Goal: Transaction & Acquisition: Obtain resource

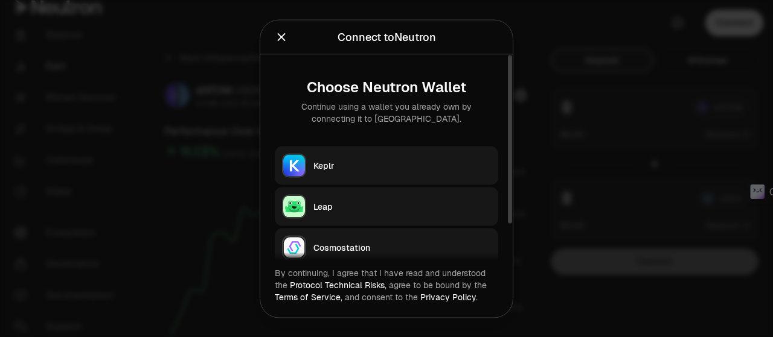
click at [358, 165] on div "Keplr" at bounding box center [402, 165] width 178 height 12
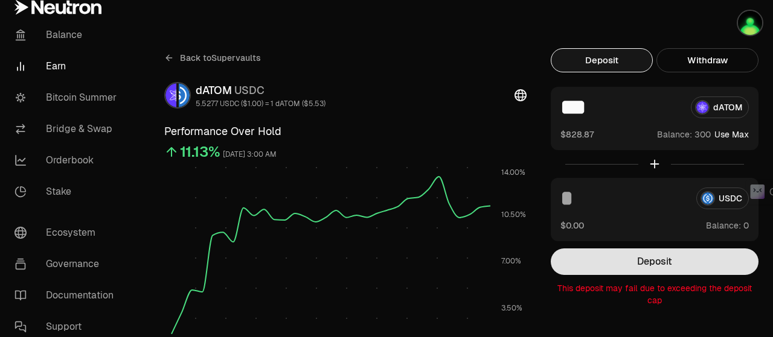
click at [655, 264] on button "Deposit" at bounding box center [655, 262] width 208 height 27
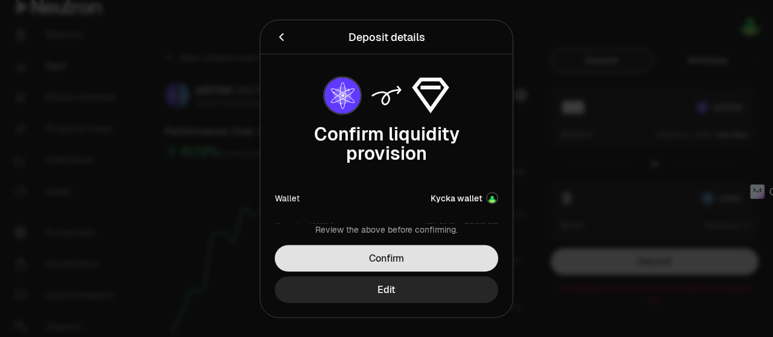
click at [430, 260] on button "Confirm" at bounding box center [386, 258] width 223 height 27
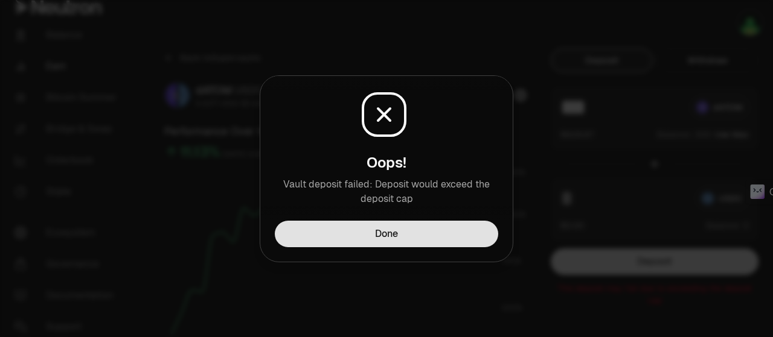
click at [438, 235] on button "Done" at bounding box center [386, 234] width 223 height 27
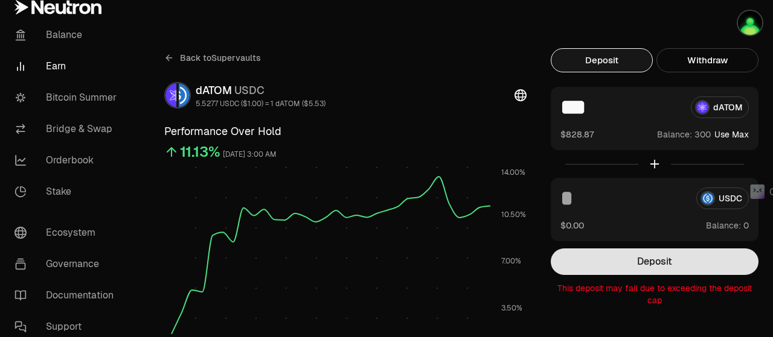
click at [671, 258] on button "Deposit" at bounding box center [655, 262] width 208 height 27
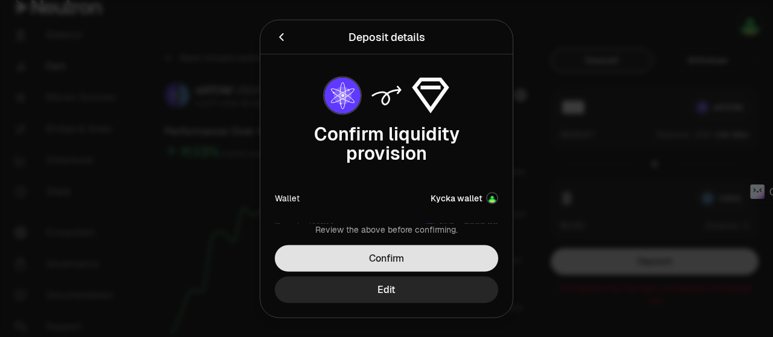
click at [460, 254] on button "Confirm" at bounding box center [386, 258] width 223 height 27
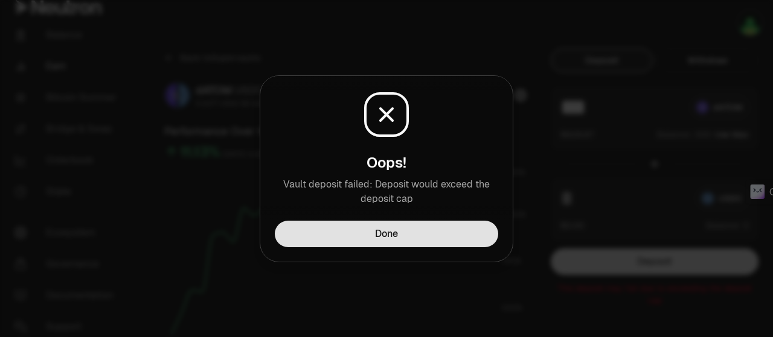
click at [448, 228] on button "Done" at bounding box center [386, 234] width 223 height 27
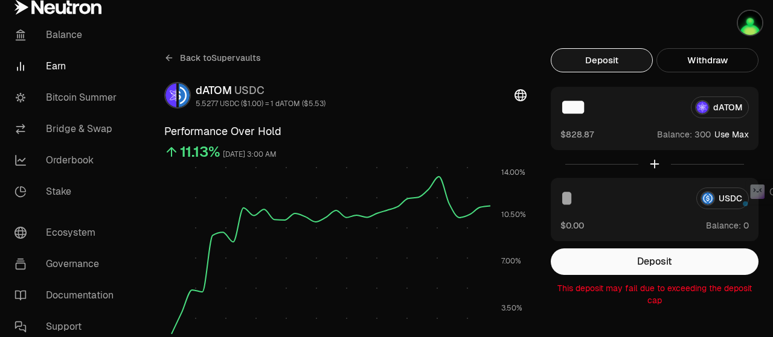
drag, startPoint x: 571, startPoint y: 114, endPoint x: 577, endPoint y: 111, distance: 7.3
click at [577, 111] on input "***" at bounding box center [620, 108] width 121 height 22
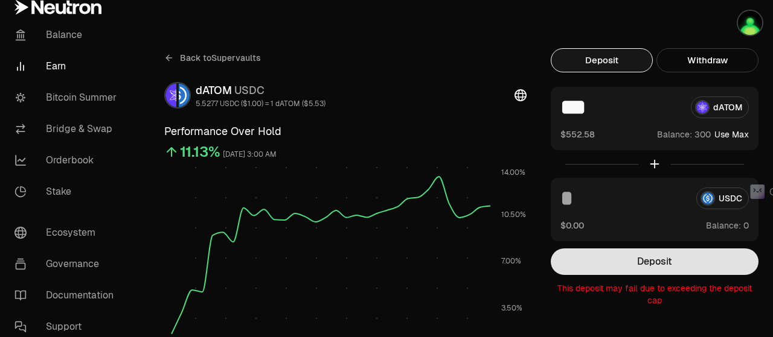
click at [625, 264] on button "Deposit" at bounding box center [655, 262] width 208 height 27
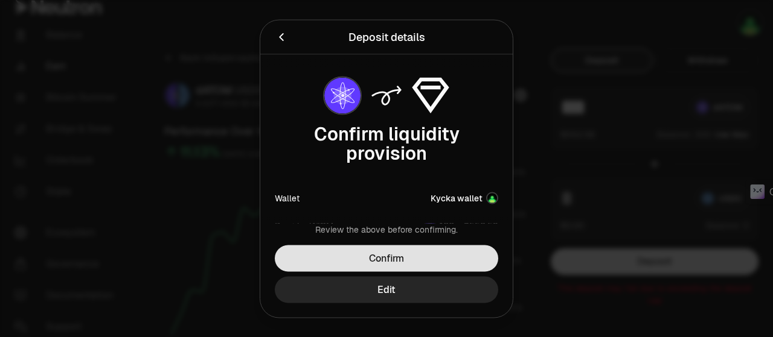
click at [441, 257] on button "Confirm" at bounding box center [386, 258] width 223 height 27
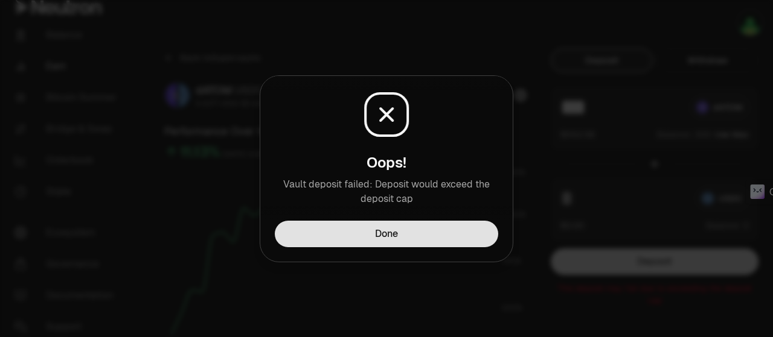
click at [446, 241] on button "Done" at bounding box center [386, 234] width 223 height 27
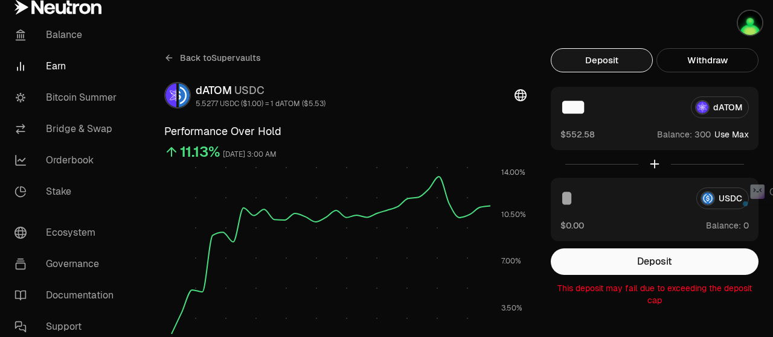
drag, startPoint x: 581, startPoint y: 108, endPoint x: 575, endPoint y: 112, distance: 7.0
click at [575, 112] on input "***" at bounding box center [620, 108] width 121 height 22
type input "***"
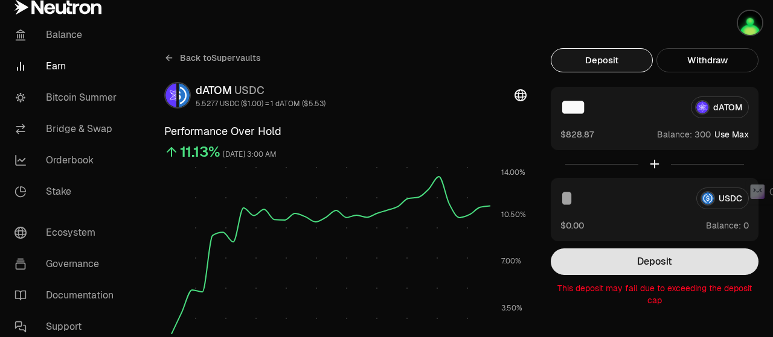
click at [650, 261] on button "Deposit" at bounding box center [655, 262] width 208 height 27
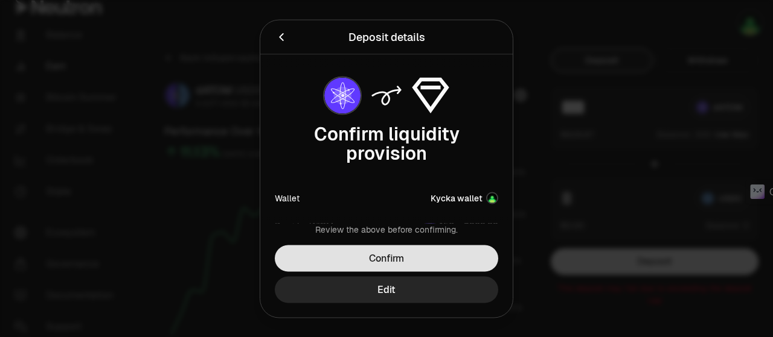
click at [414, 254] on button "Confirm" at bounding box center [386, 258] width 223 height 27
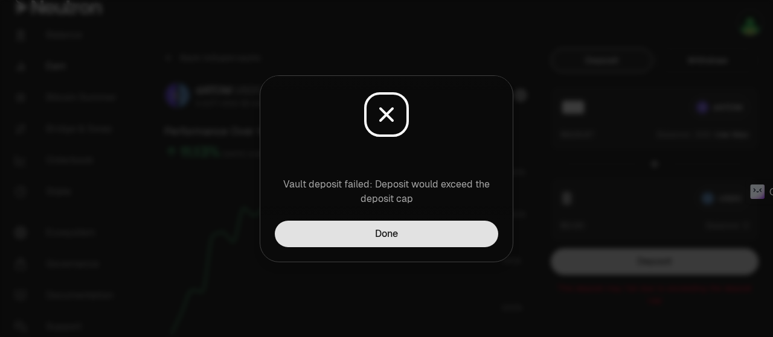
click at [430, 232] on button "Done" at bounding box center [386, 234] width 223 height 27
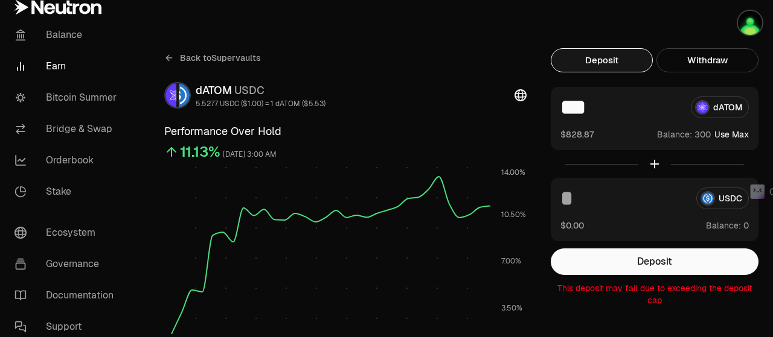
click at [621, 61] on button "Deposit" at bounding box center [602, 60] width 102 height 24
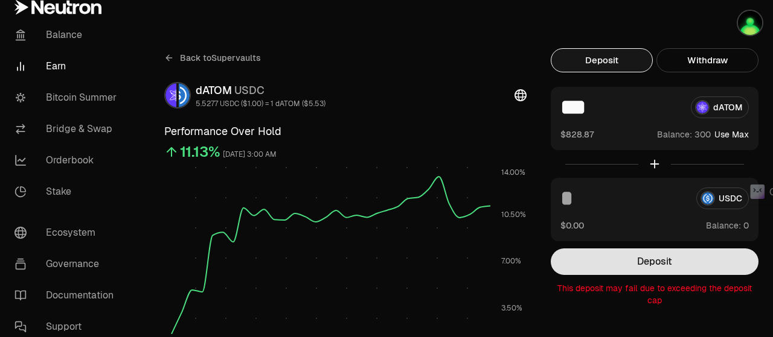
click at [618, 255] on button "Deposit" at bounding box center [655, 262] width 208 height 27
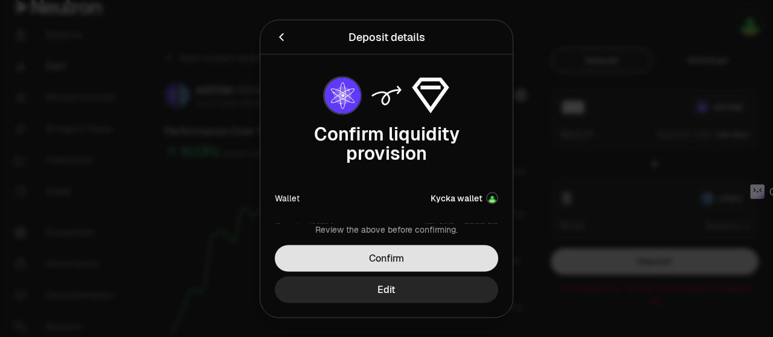
click at [413, 255] on button "Confirm" at bounding box center [386, 258] width 223 height 27
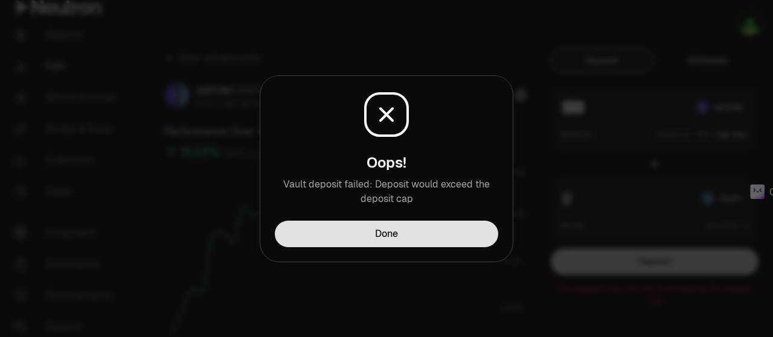
click at [423, 237] on button "Done" at bounding box center [386, 234] width 223 height 27
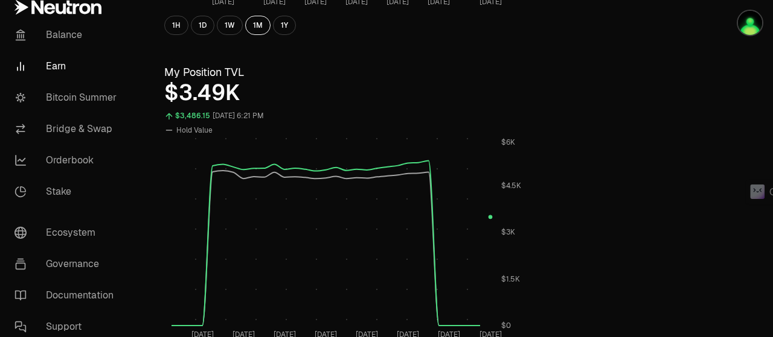
scroll to position [543, 0]
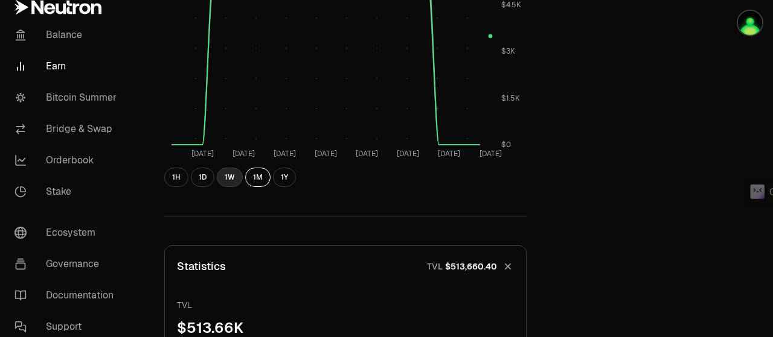
click at [234, 176] on button "1W" at bounding box center [230, 177] width 26 height 19
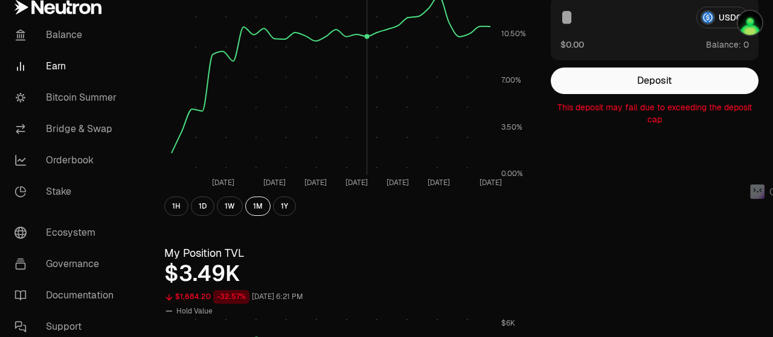
scroll to position [0, 0]
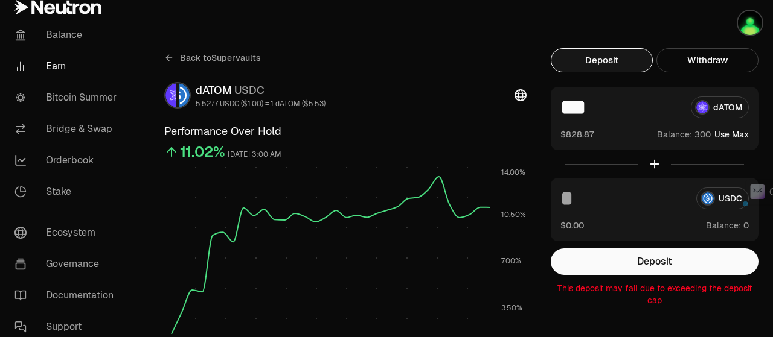
click at [575, 106] on input "***" at bounding box center [620, 108] width 121 height 22
click at [522, 59] on div "Back to Supervaults" at bounding box center [345, 57] width 362 height 19
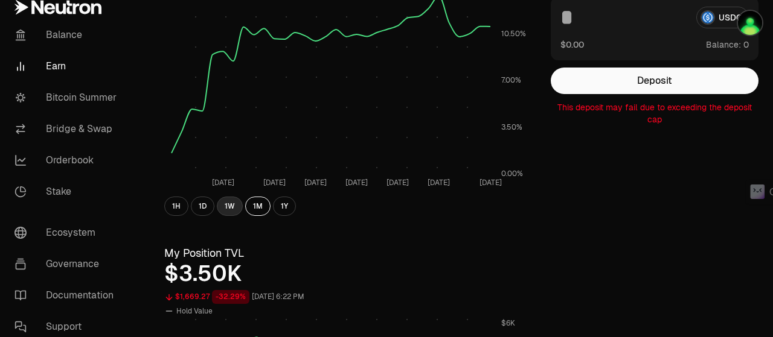
click at [229, 203] on button "1W" at bounding box center [230, 206] width 26 height 19
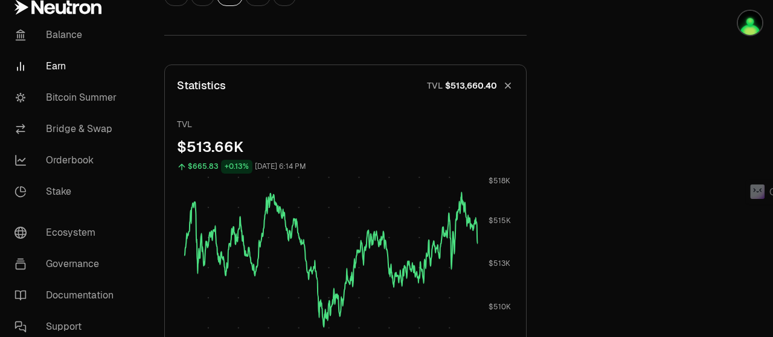
scroll to position [0, 0]
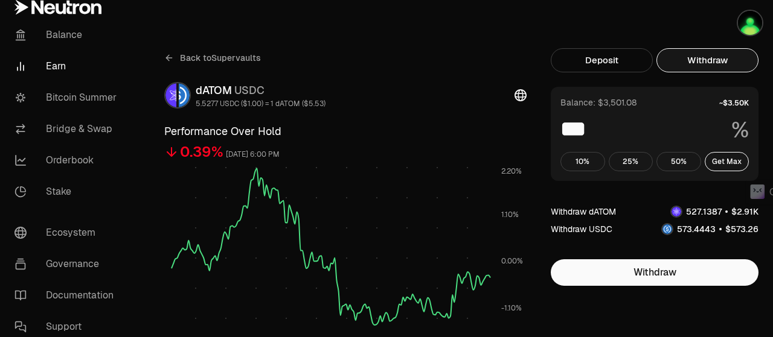
click at [714, 61] on button "Withdraw" at bounding box center [707, 60] width 102 height 24
click at [607, 61] on button "Deposit" at bounding box center [602, 60] width 102 height 24
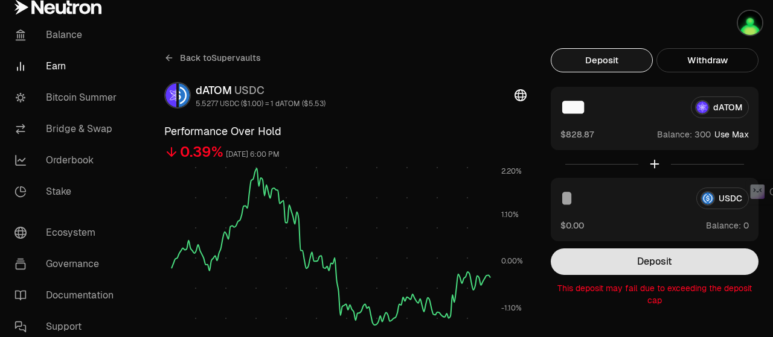
click at [638, 267] on button "Deposit" at bounding box center [655, 262] width 208 height 27
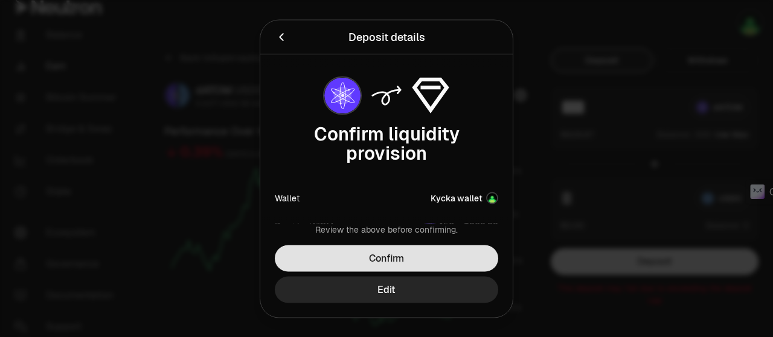
click at [432, 254] on button "Confirm" at bounding box center [386, 258] width 223 height 27
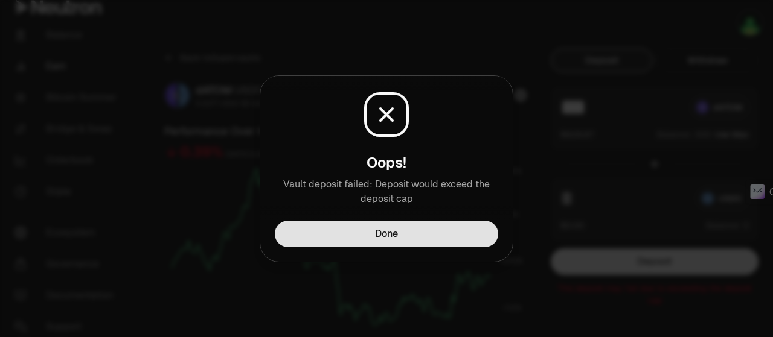
click at [436, 237] on button "Done" at bounding box center [386, 234] width 223 height 27
